Goal: Information Seeking & Learning: Learn about a topic

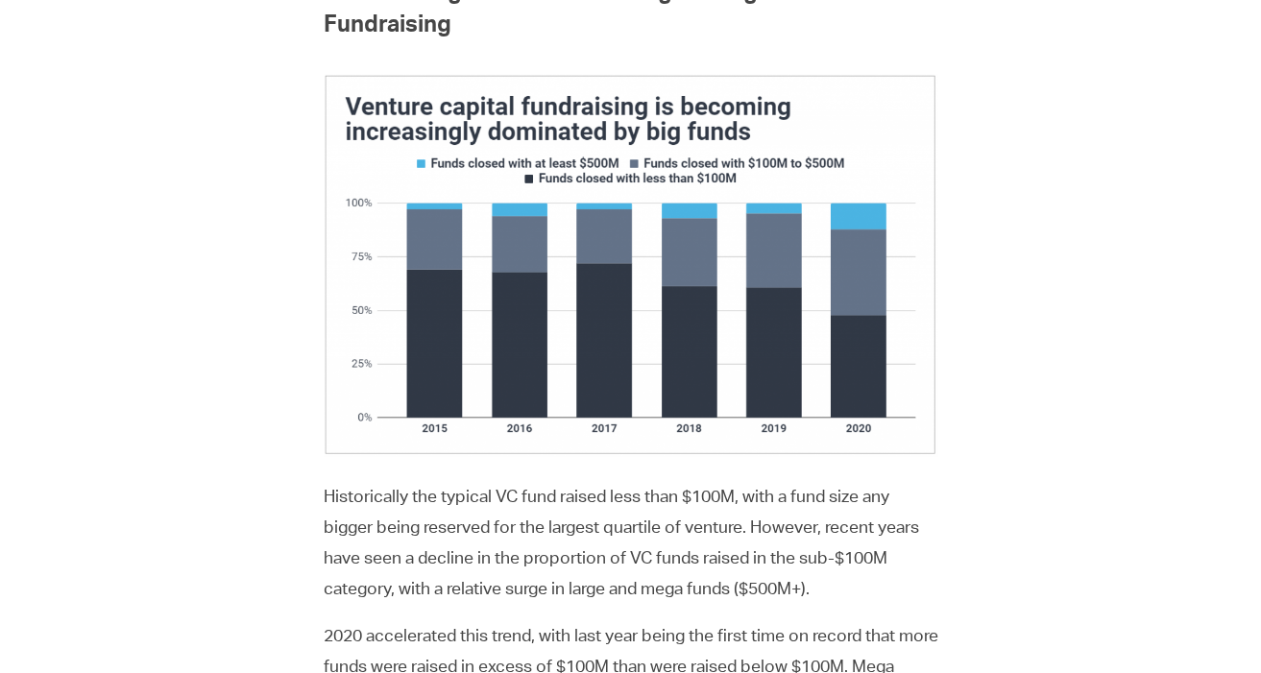
scroll to position [1020, 0]
click at [595, 433] on img at bounding box center [631, 264] width 615 height 383
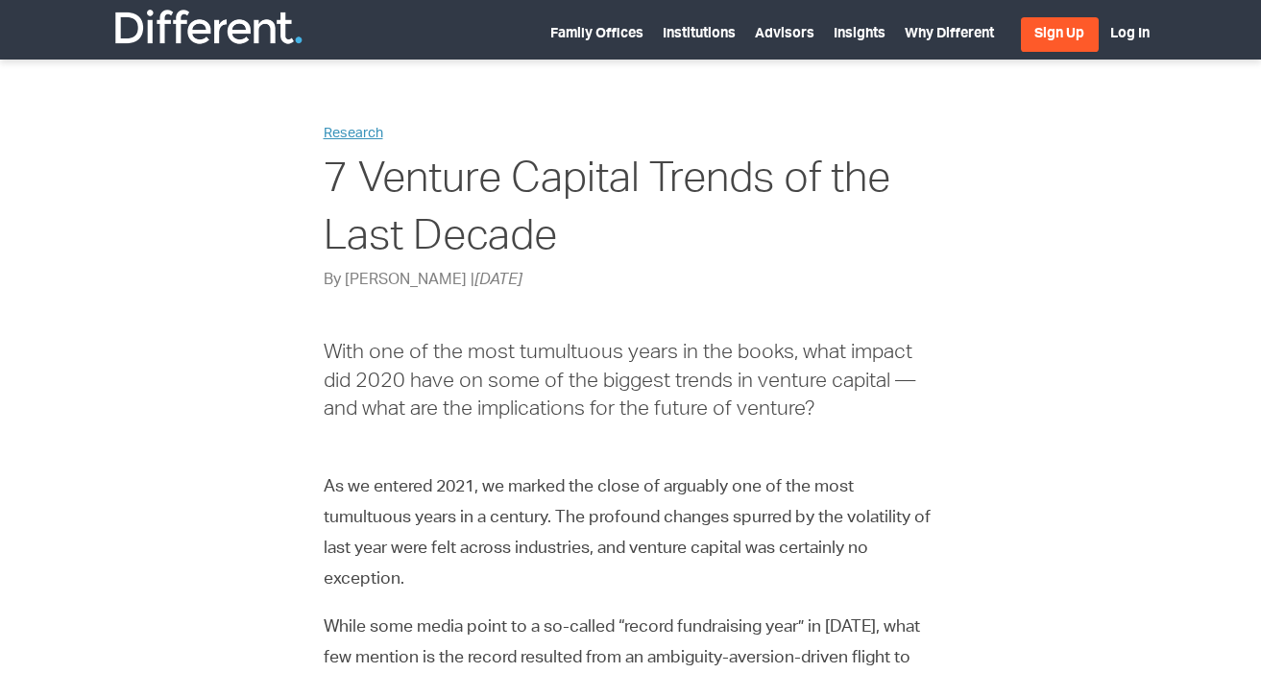
scroll to position [6, 0]
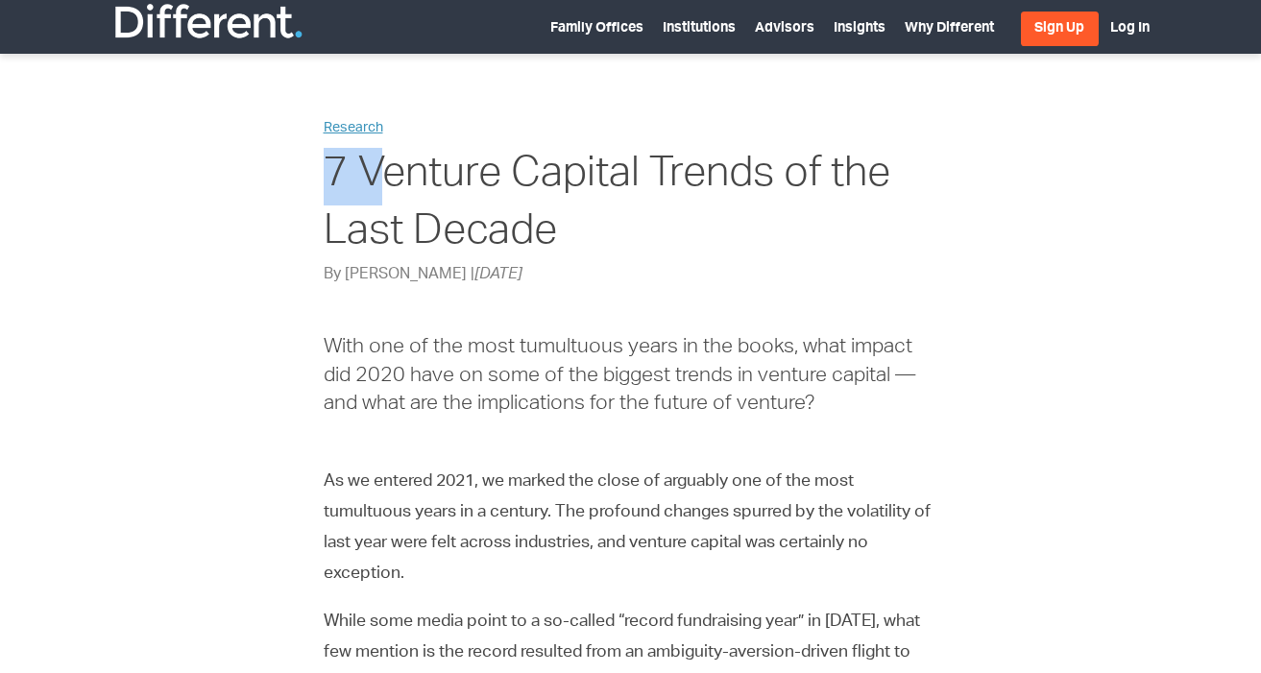
drag, startPoint x: 324, startPoint y: 174, endPoint x: 370, endPoint y: 174, distance: 46.1
click at [375, 174] on h1 "7 Venture Capital Trends of the Last Decade" at bounding box center [631, 206] width 615 height 116
click at [834, 175] on h1 "7 Venture Capital Trends of the Last Decade" at bounding box center [631, 206] width 615 height 116
